Goal: Task Accomplishment & Management: Complete application form

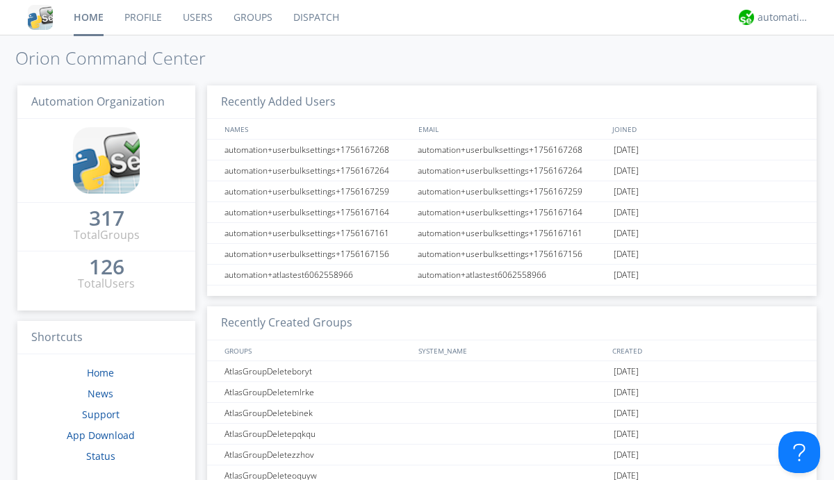
click at [197, 17] on link "Users" at bounding box center [197, 17] width 51 height 35
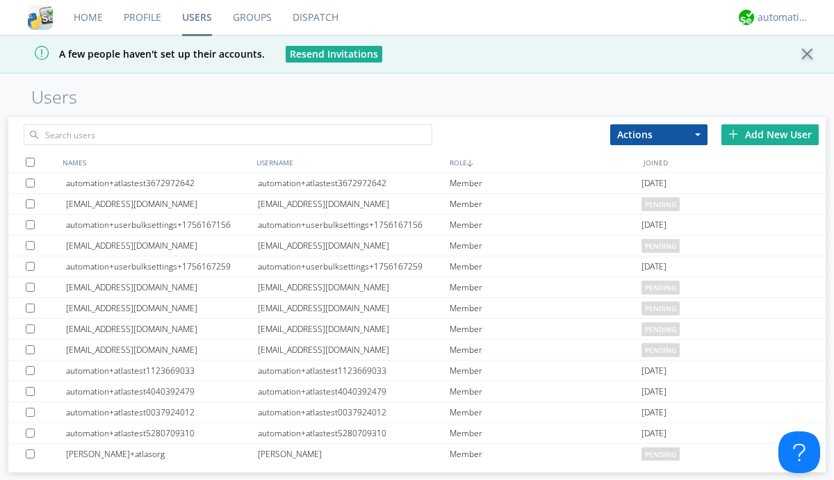
click at [770, 134] on div "Add New User" at bounding box center [770, 134] width 97 height 21
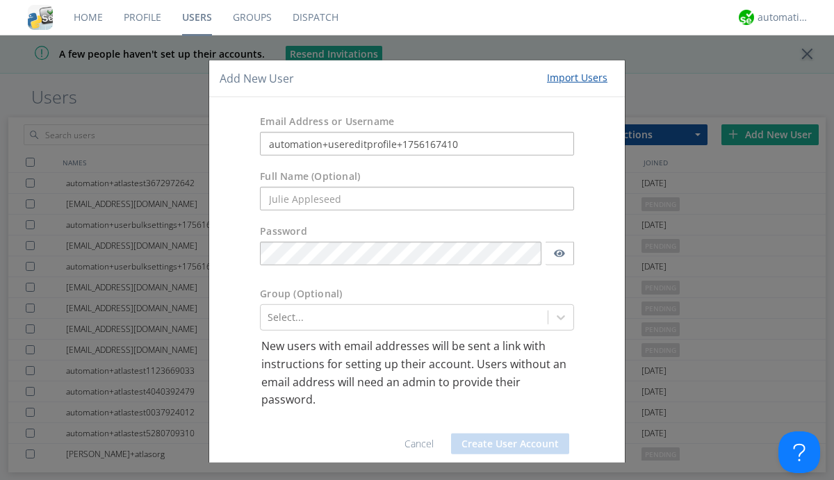
type input "automation+usereditprofile+1756167410"
click at [505, 444] on button "Create User Account" at bounding box center [510, 444] width 118 height 21
